Goal: Information Seeking & Learning: Learn about a topic

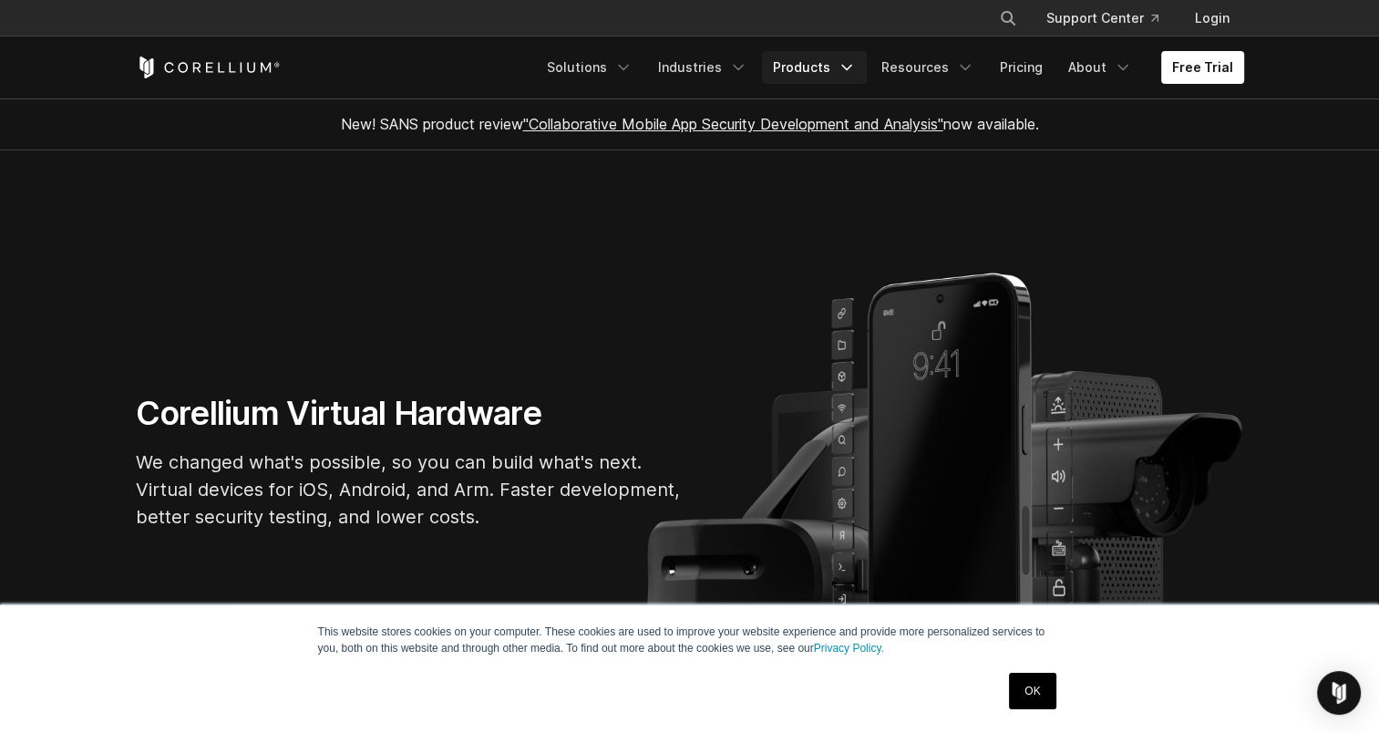
click at [847, 72] on icon "Navigation Menu" at bounding box center [847, 67] width 18 height 18
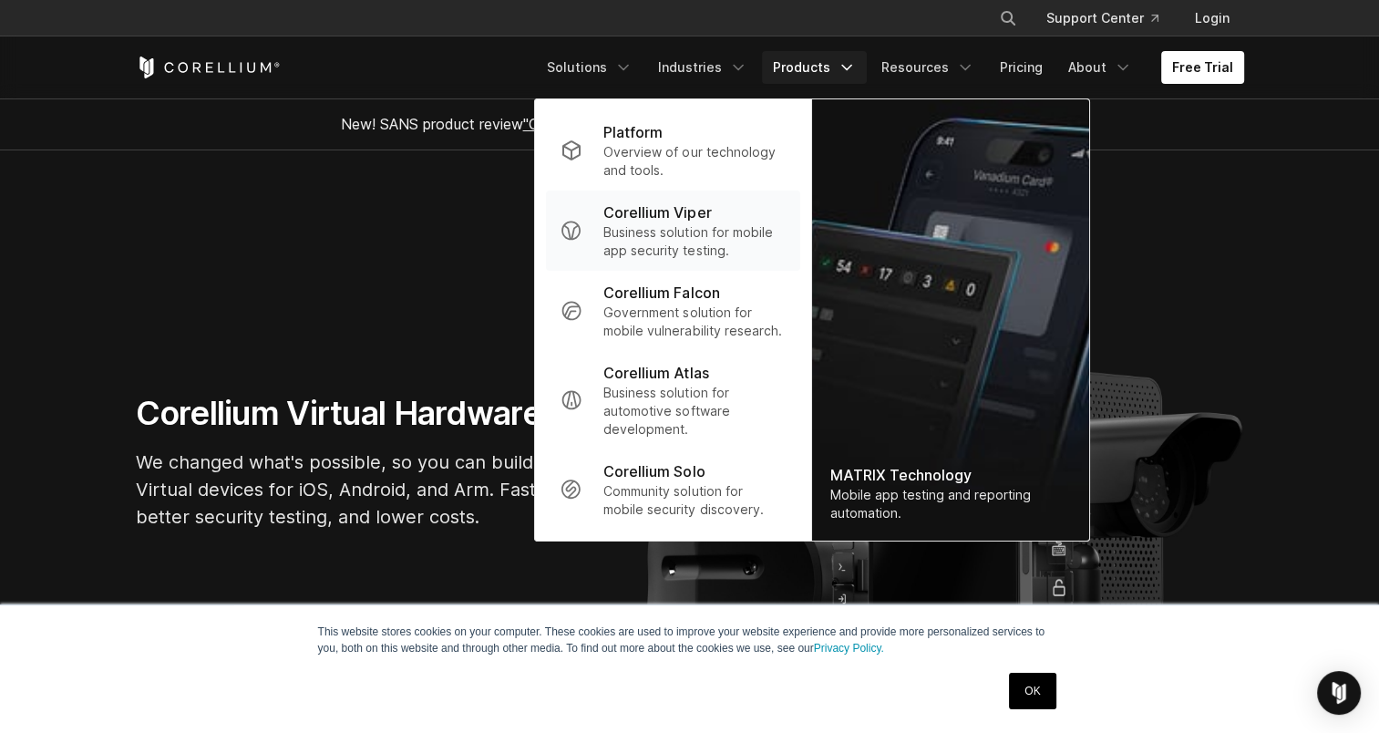
click at [697, 211] on p "Corellium Viper" at bounding box center [657, 212] width 108 height 22
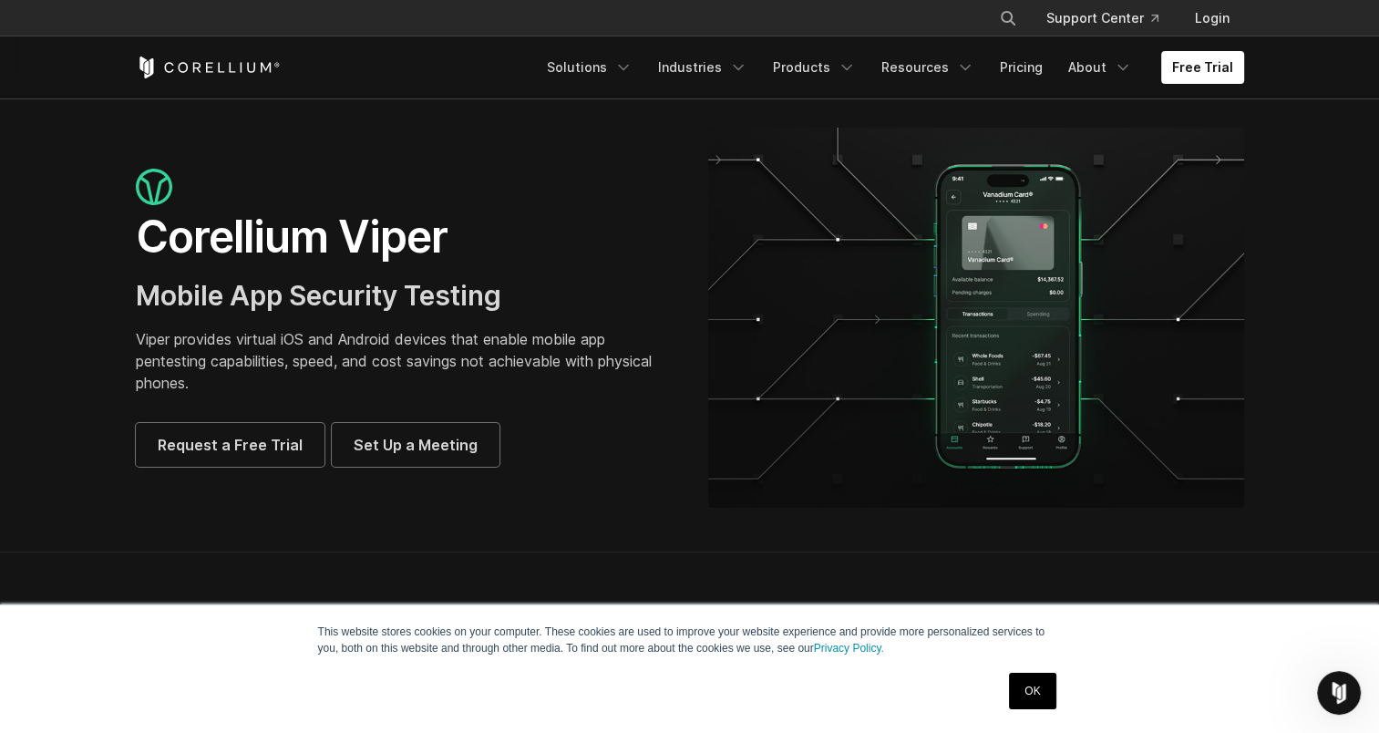
click at [1028, 693] on link "OK" at bounding box center [1032, 691] width 46 height 36
